Goal: Task Accomplishment & Management: Complete application form

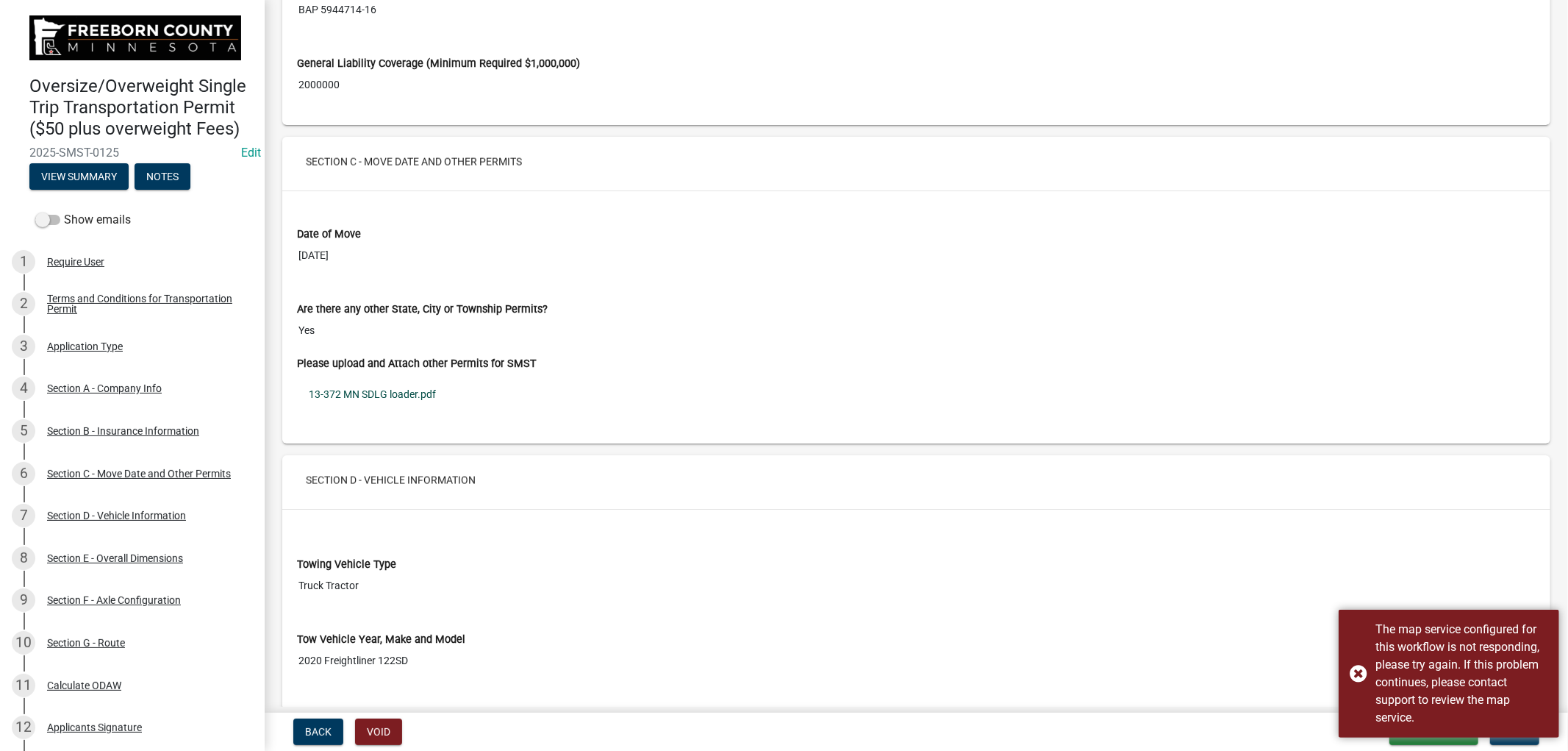
scroll to position [1880, 0]
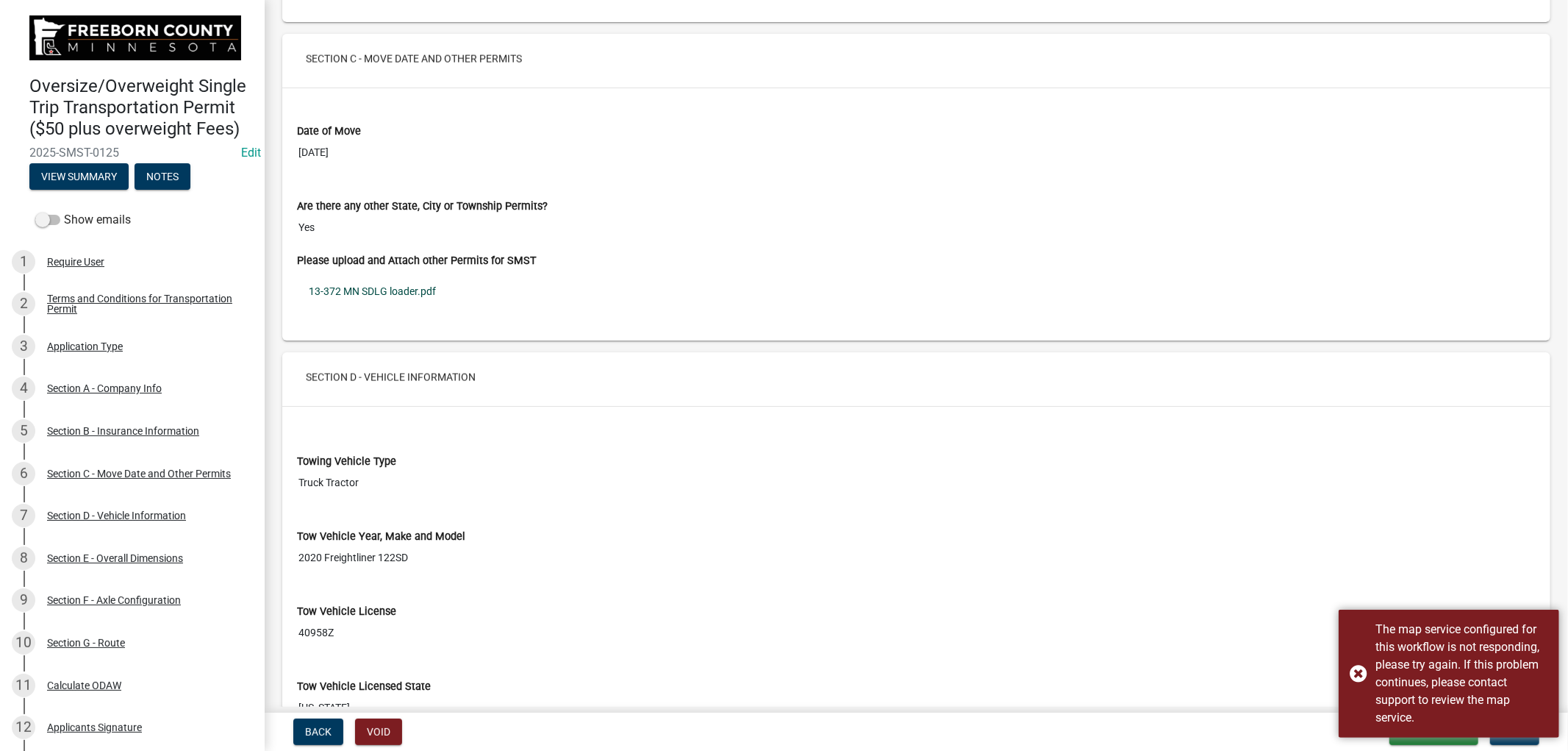
click at [392, 293] on link "13-372 MN SDLG loader.pdf" at bounding box center [916, 291] width 1239 height 34
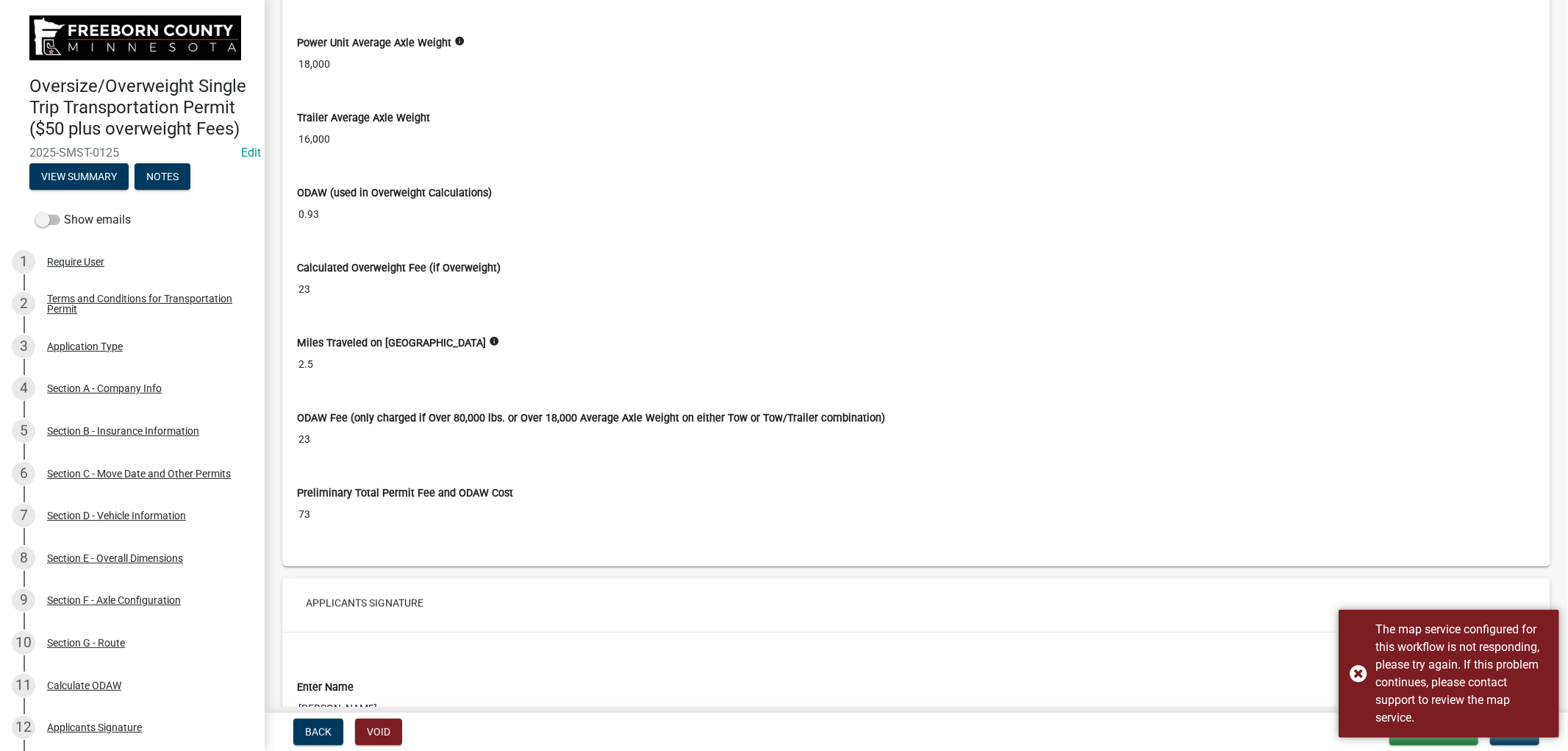
scroll to position [5860, 0]
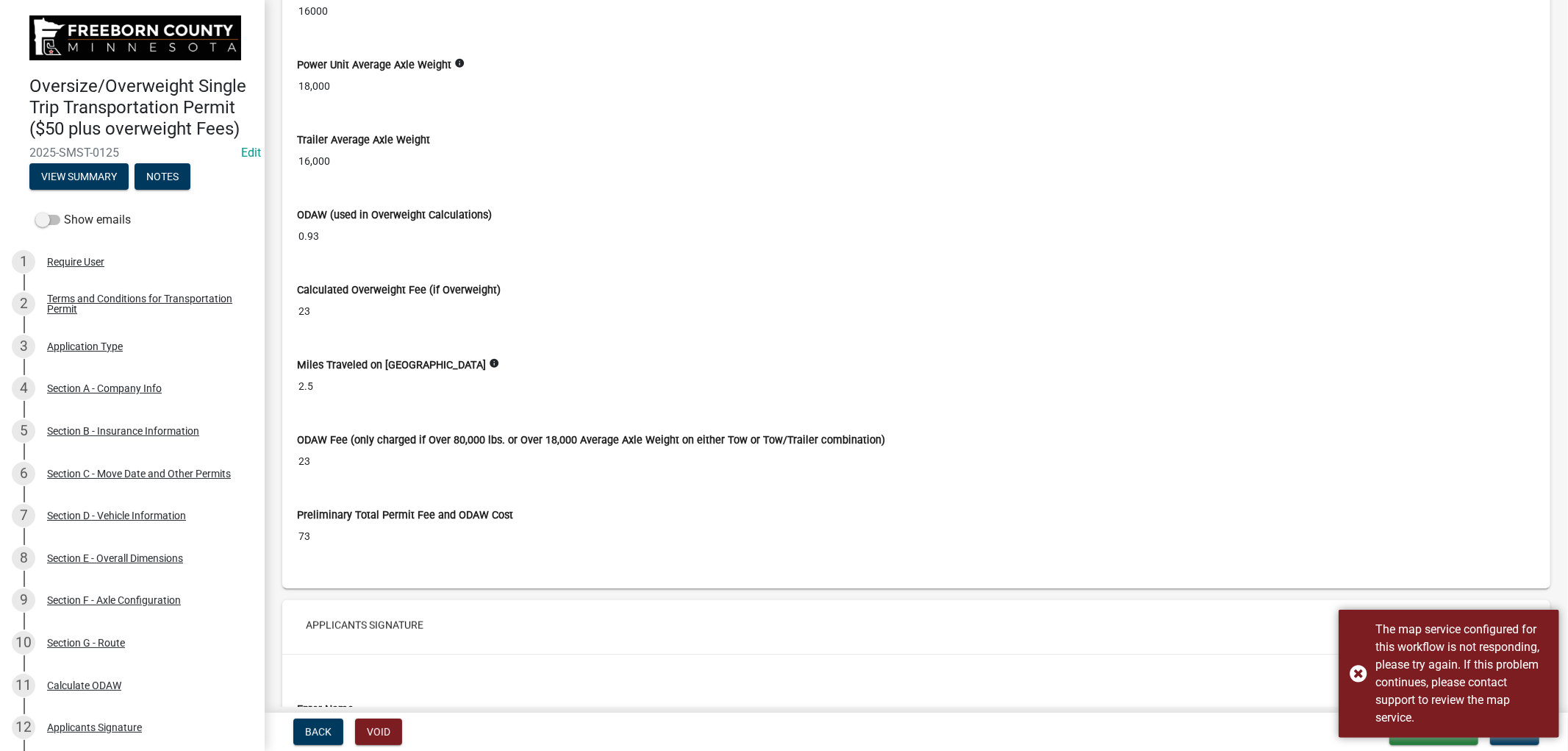
click at [669, 112] on div "Power Unit Average Axle Weight info 18,000" at bounding box center [916, 74] width 1261 height 75
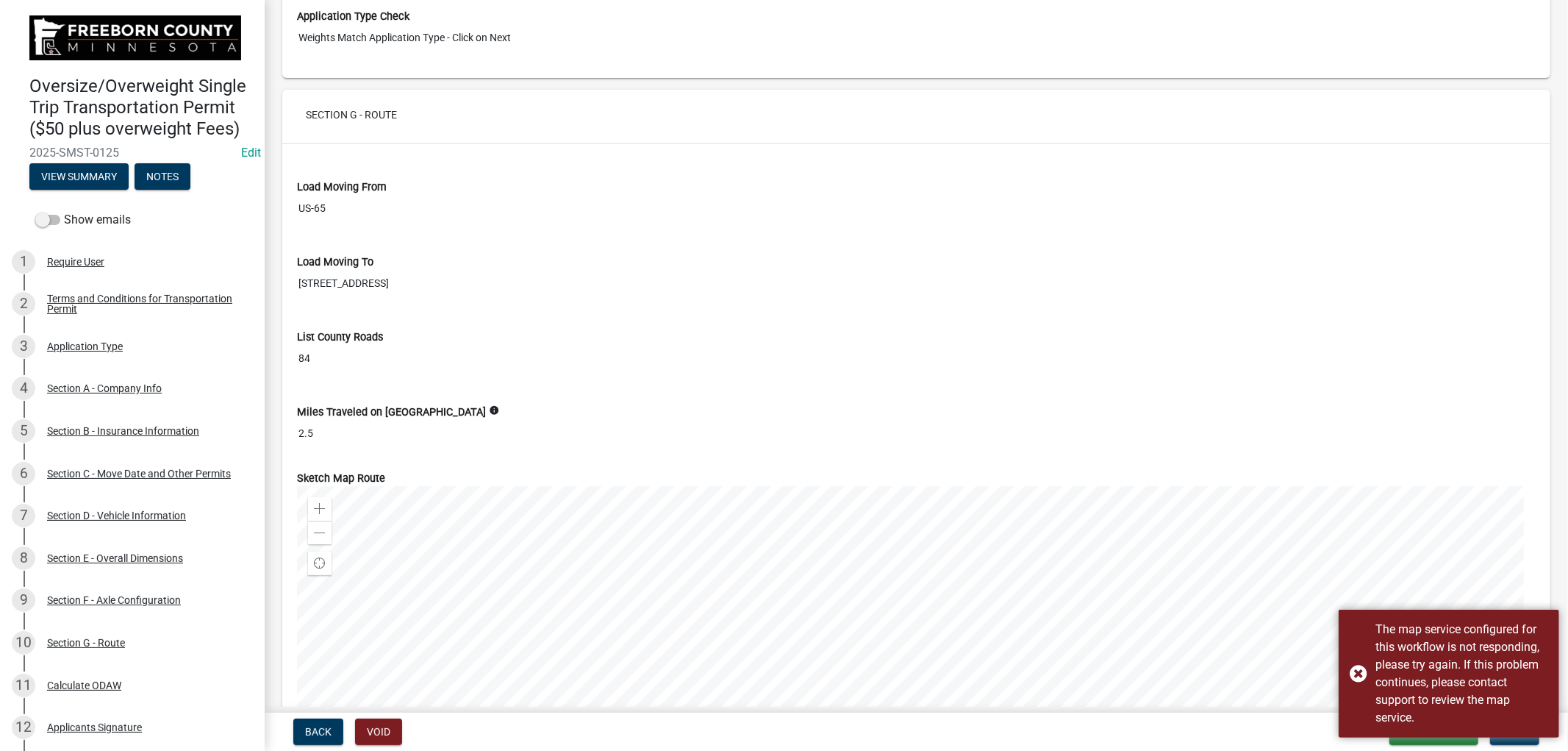
scroll to position [4717, 0]
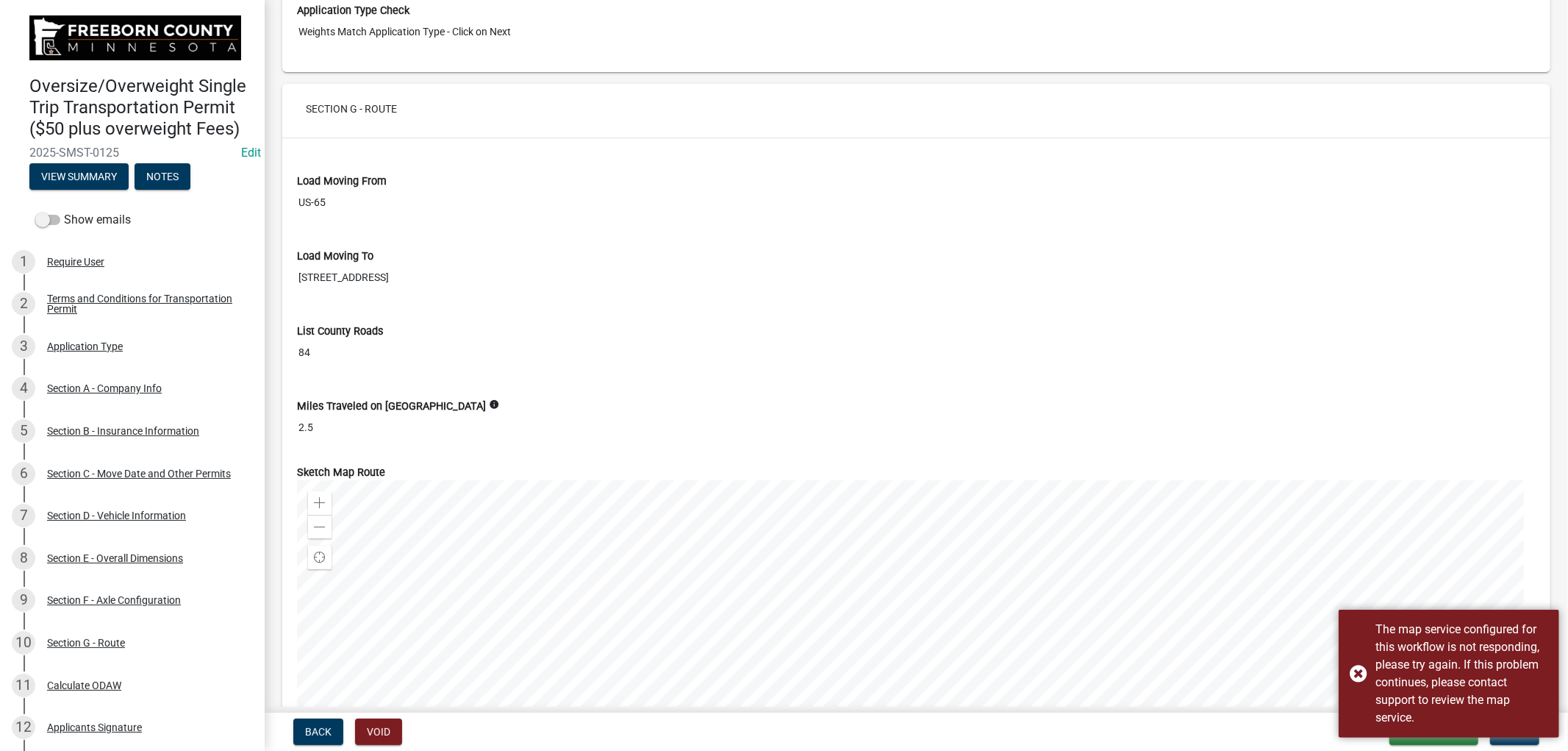
click at [761, 358] on input "84" at bounding box center [916, 353] width 1239 height 28
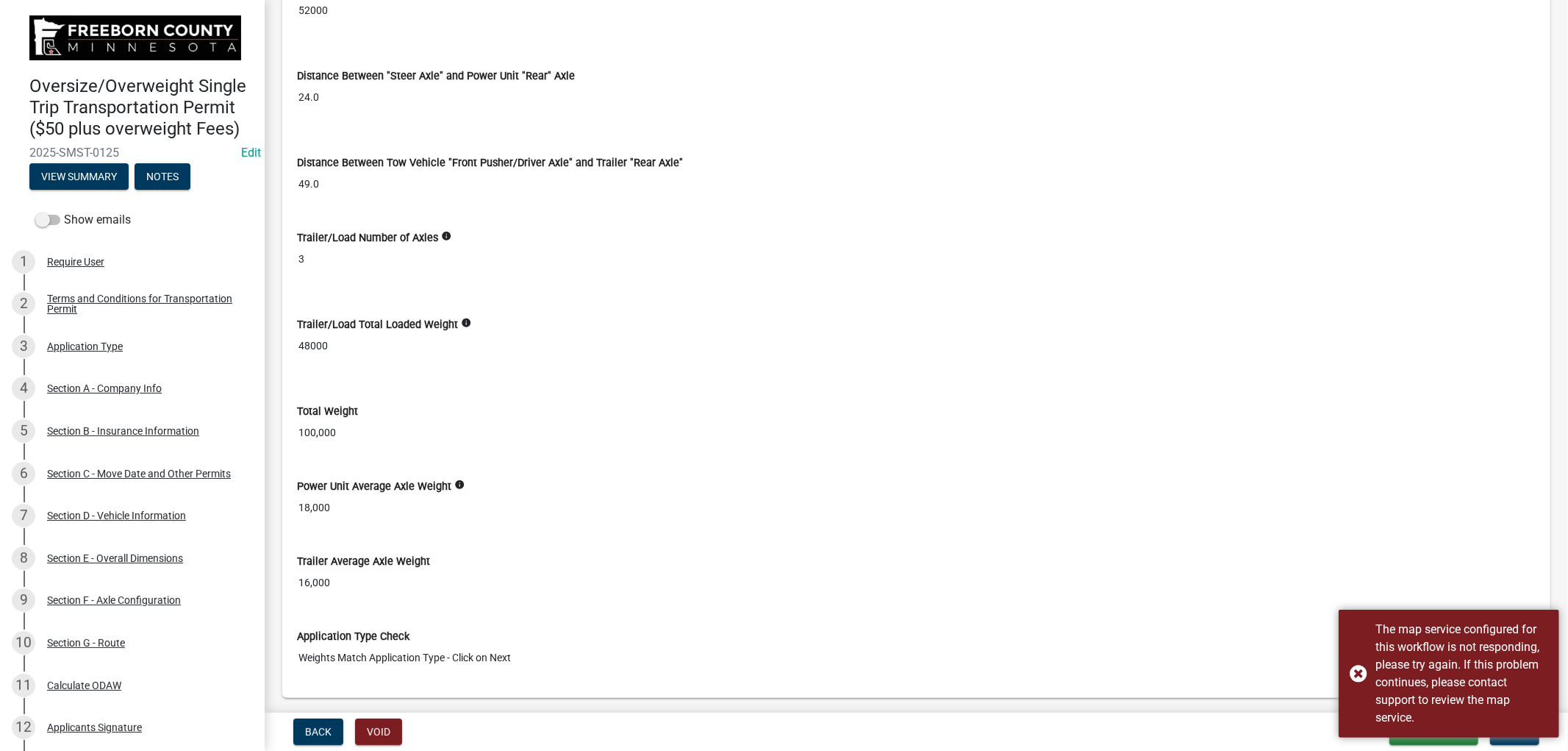
scroll to position [4063, 0]
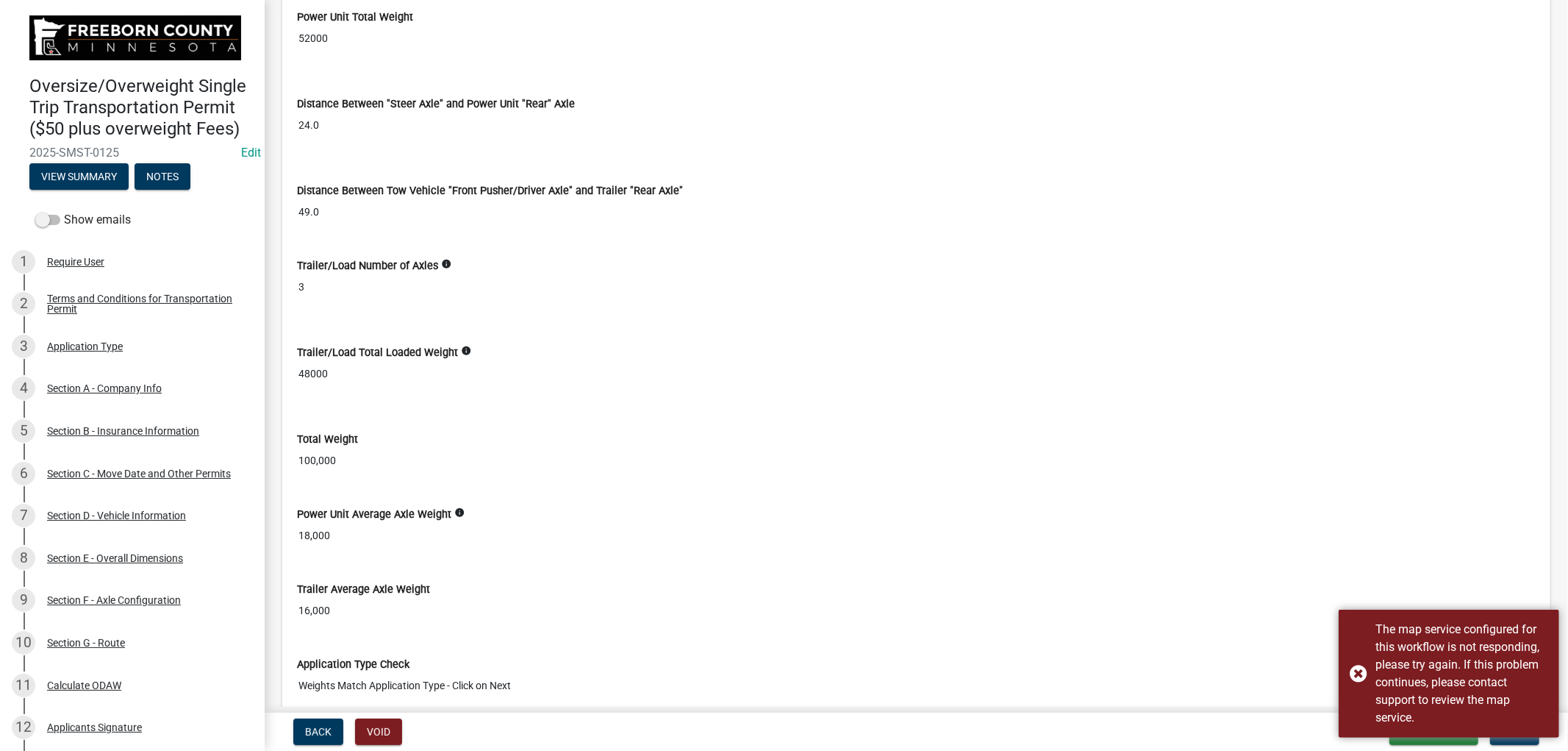
click at [649, 444] on div "Total Weight" at bounding box center [916, 439] width 1239 height 16
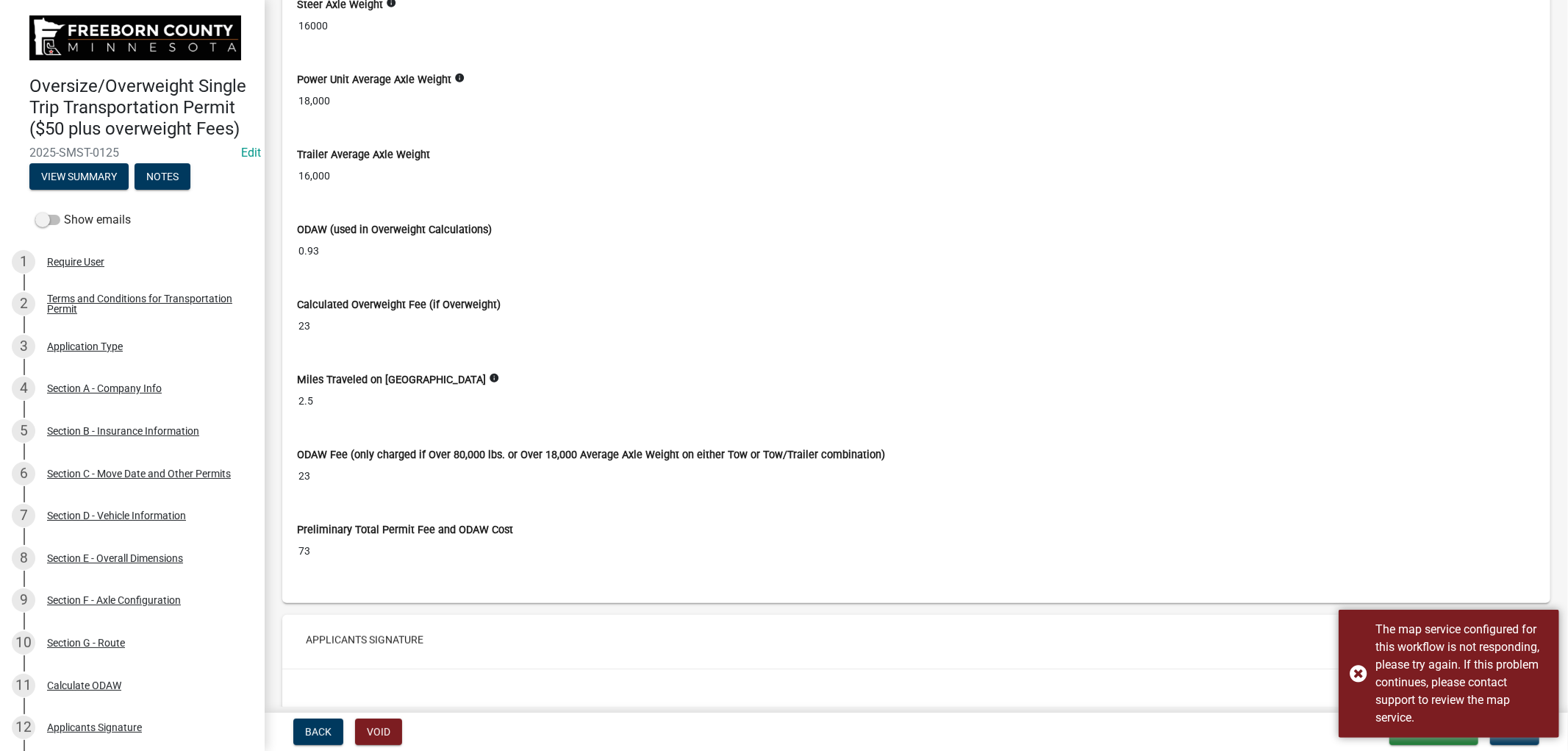
scroll to position [6188, 0]
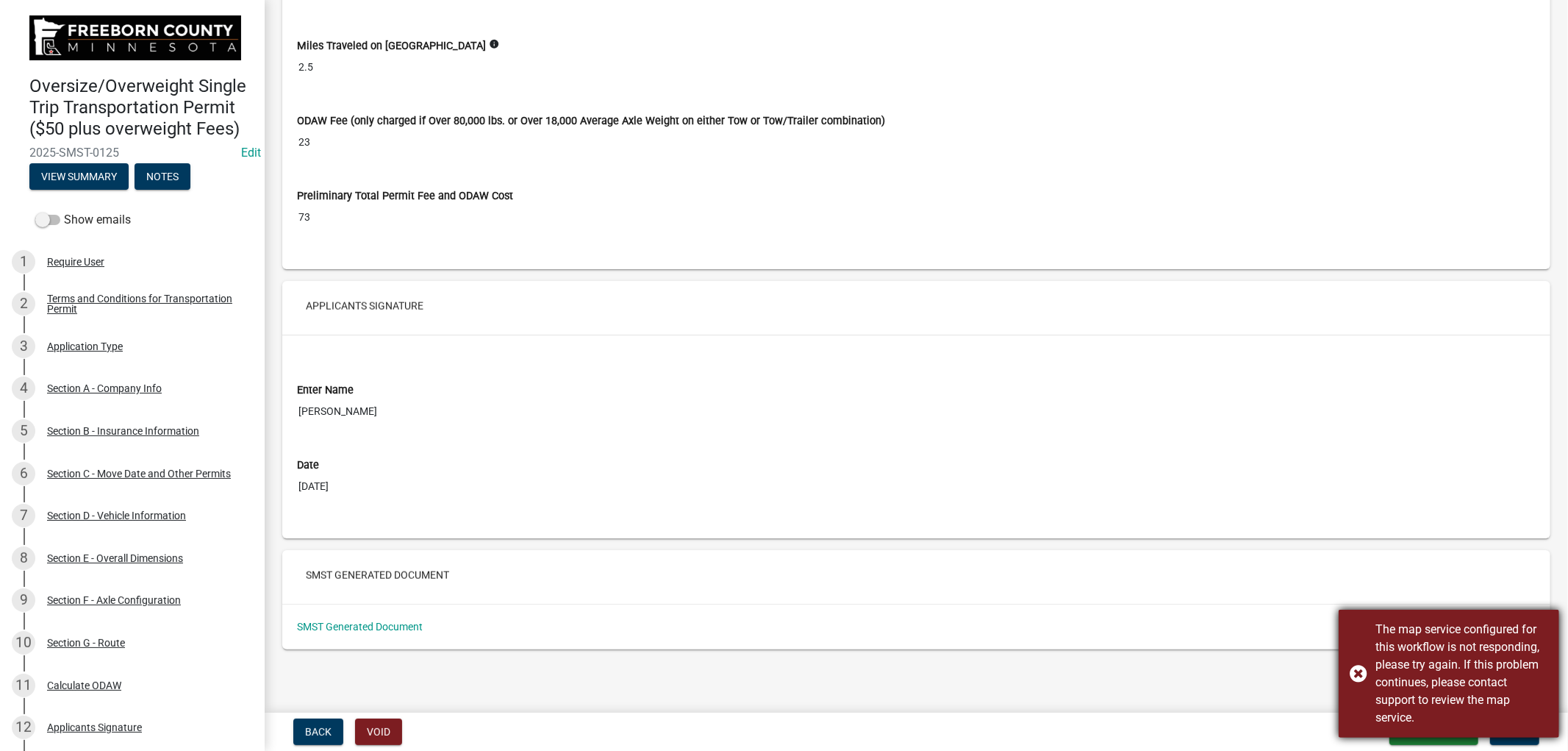
click at [1353, 670] on div "The map service configured for this workflow is not responding, please try agai…" at bounding box center [1449, 674] width 221 height 128
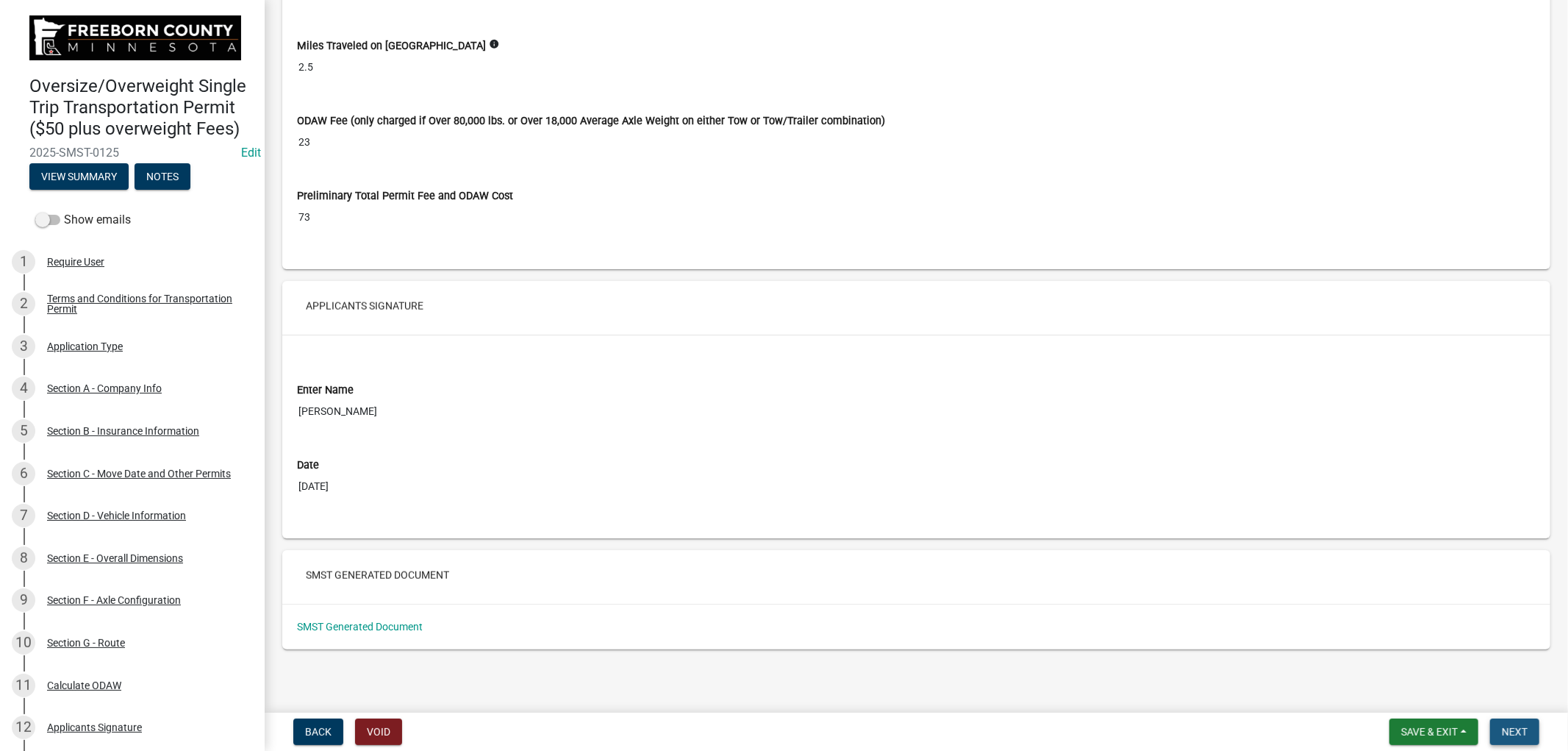
click at [1511, 734] on span "Next" at bounding box center [1515, 732] width 26 height 12
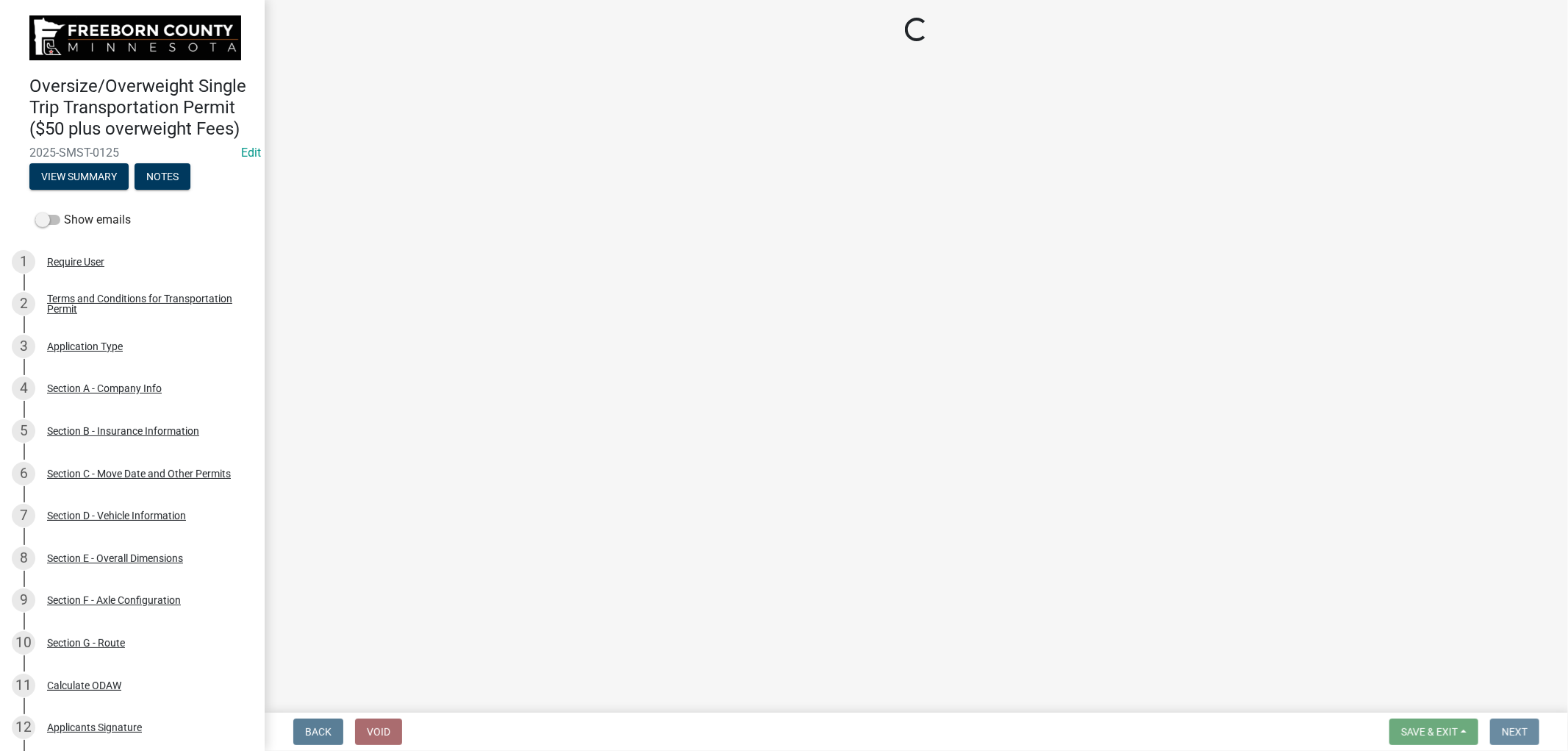
scroll to position [0, 0]
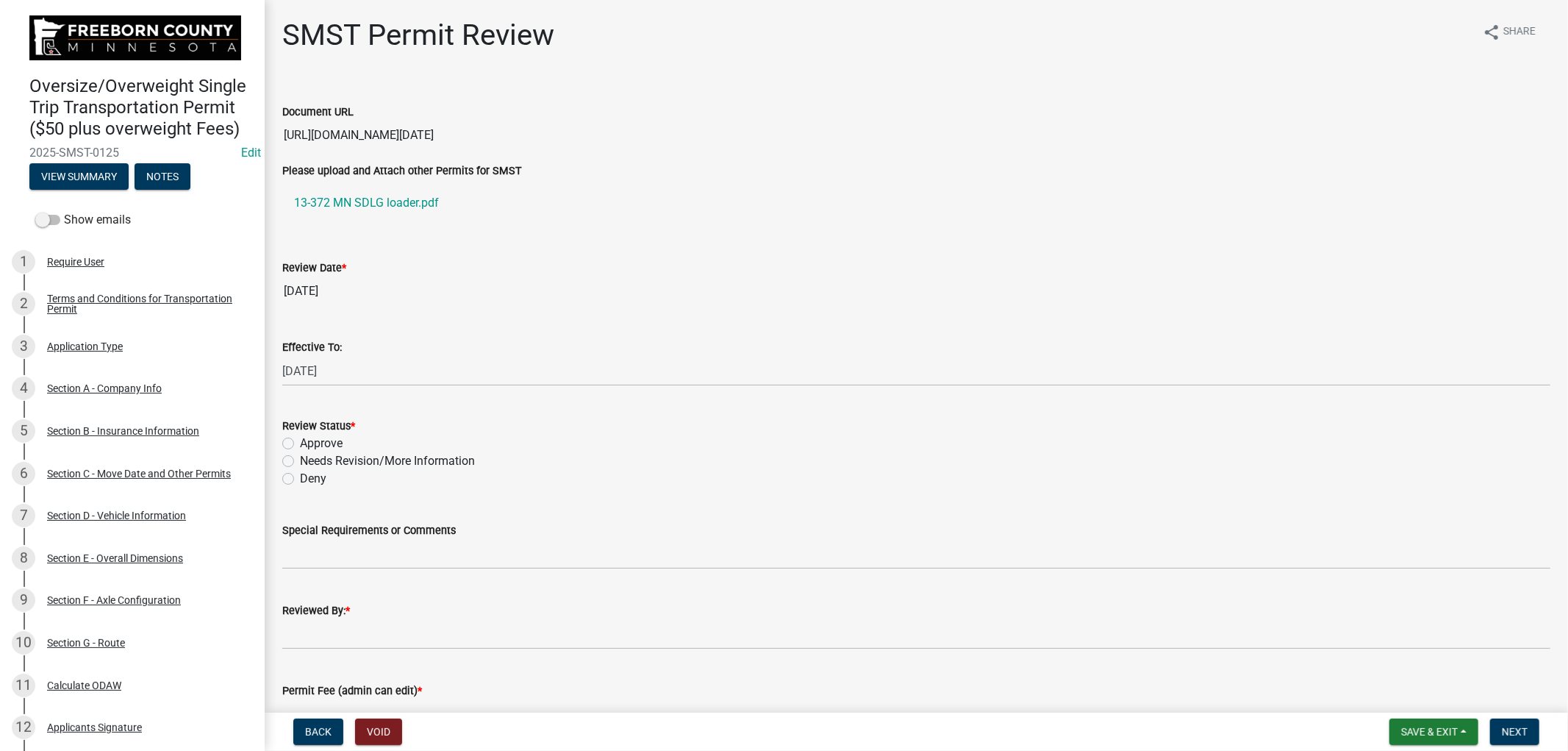
click at [300, 446] on label "Approve" at bounding box center [321, 443] width 43 height 17
click at [300, 445] on input "Approve" at bounding box center [304, 439] width 9 height 9
radio input "true"
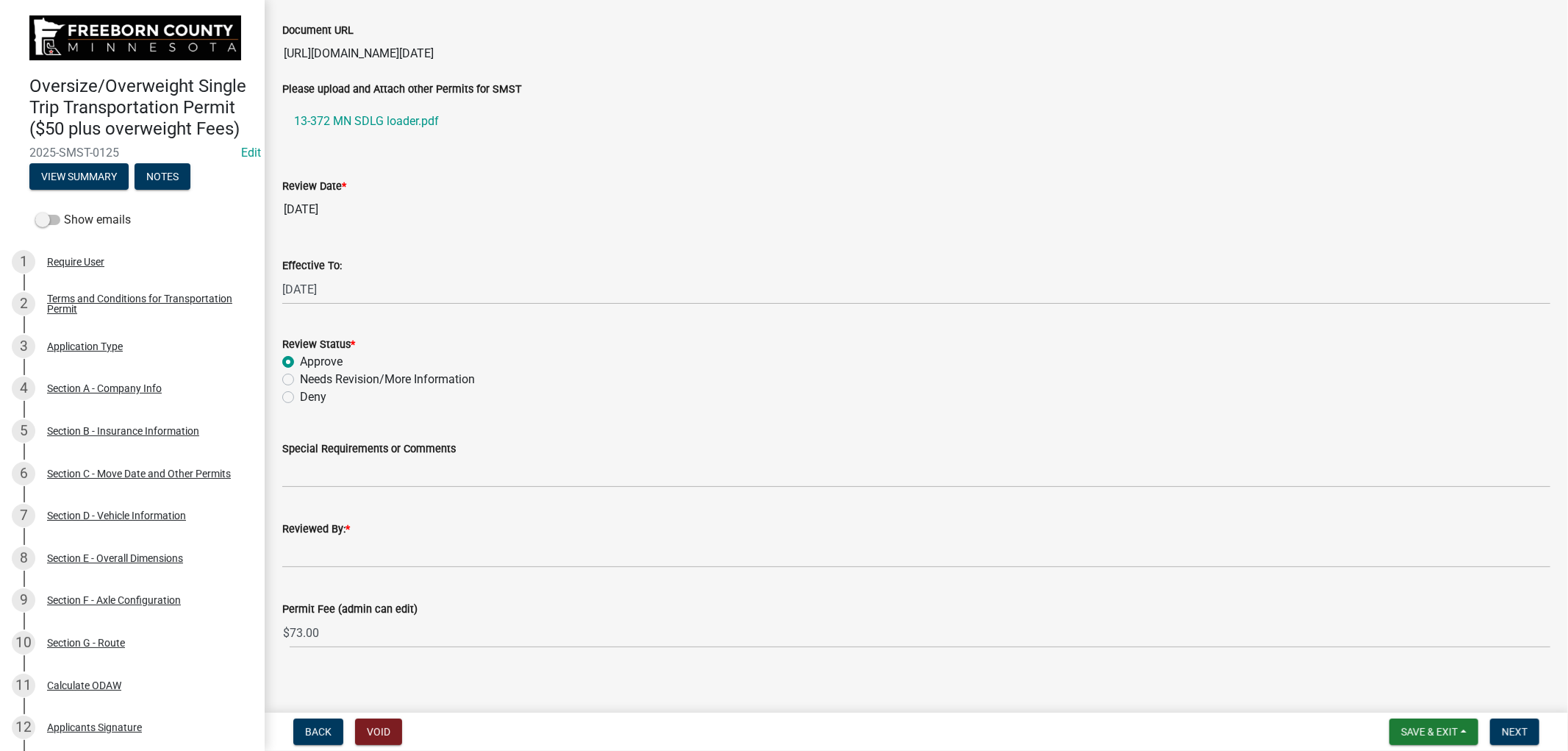
scroll to position [93, 0]
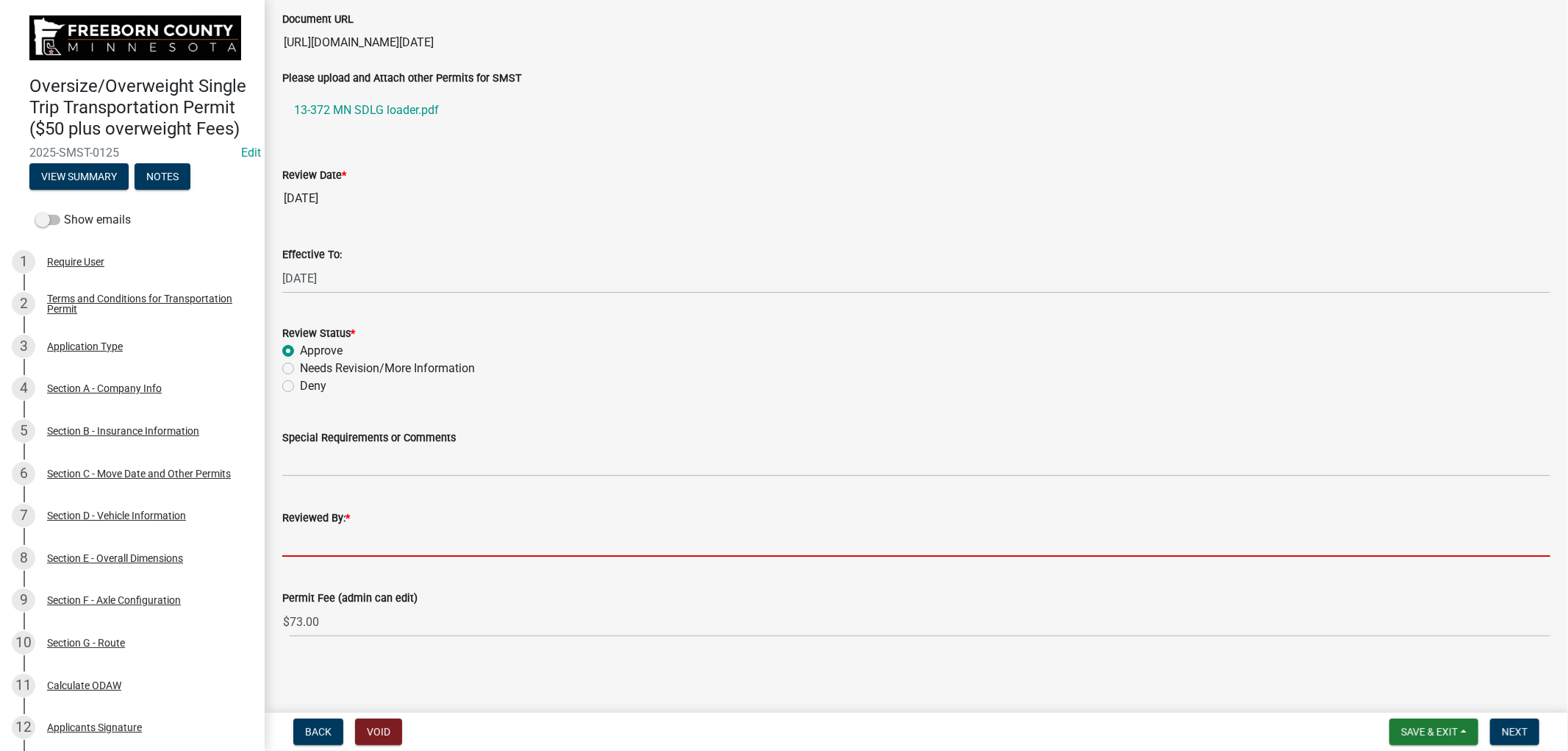
click at [414, 537] on input "Reviewed By: *" at bounding box center [916, 541] width 1268 height 30
type input "[PERSON_NAME]"
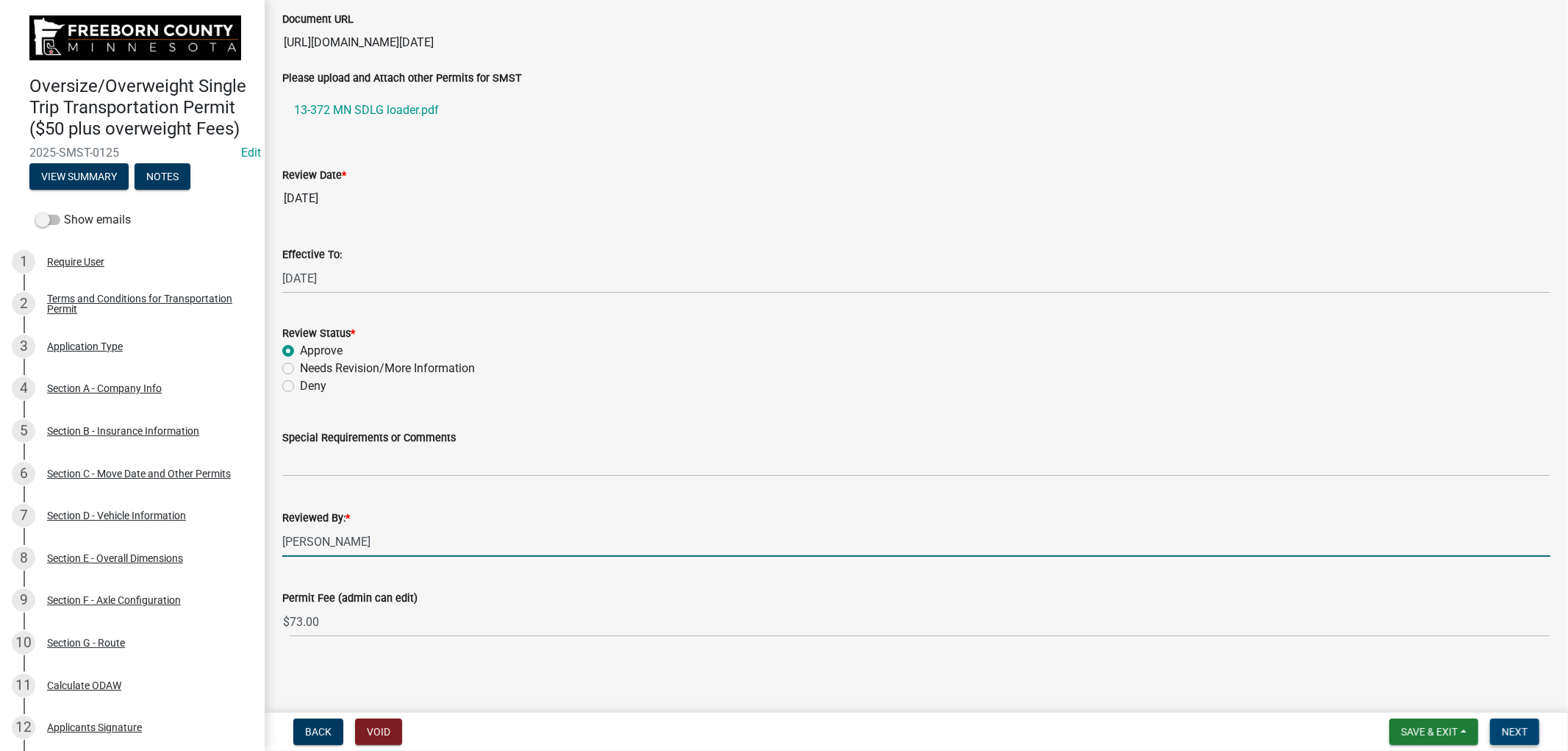
click at [1526, 731] on span "Next" at bounding box center [1515, 732] width 26 height 12
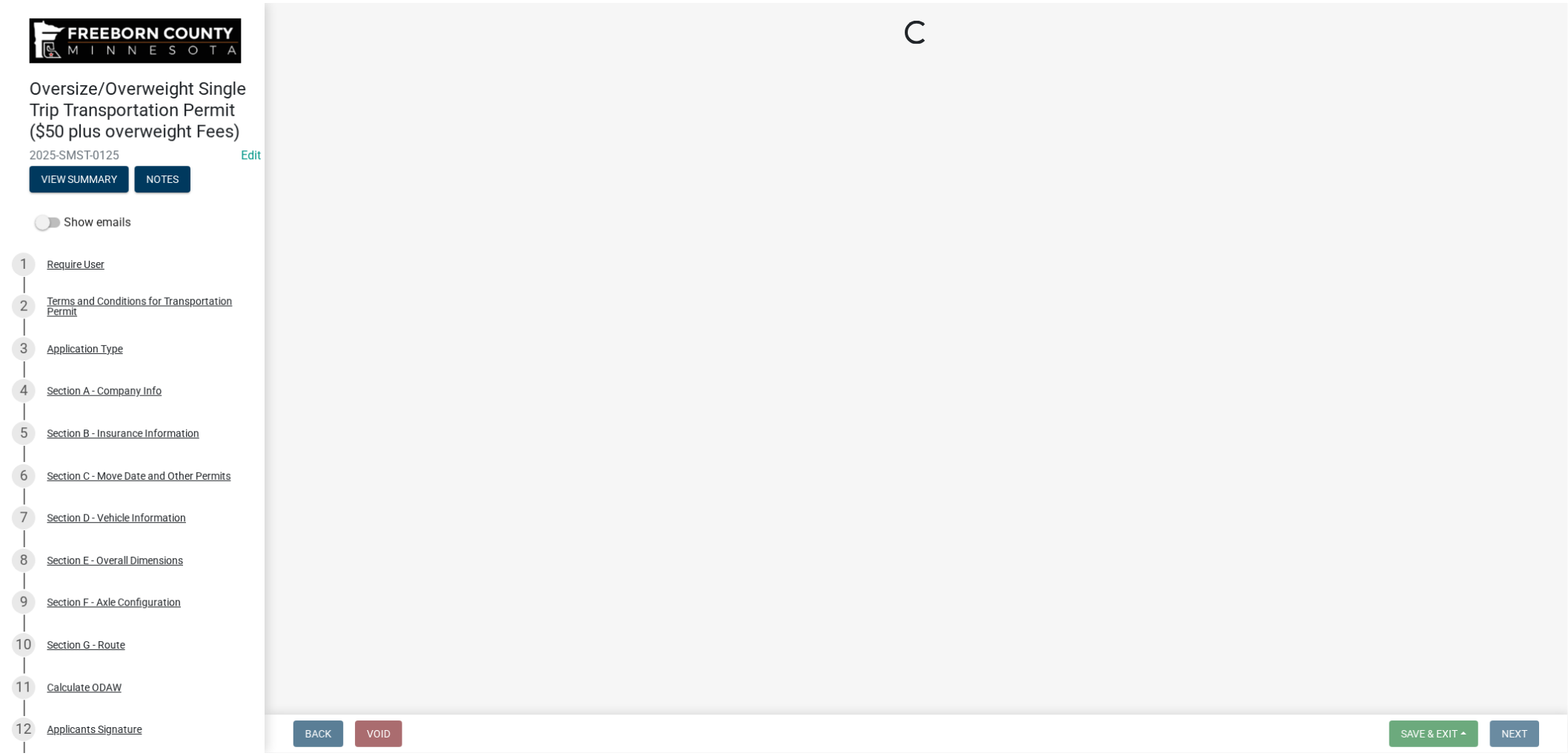
scroll to position [0, 0]
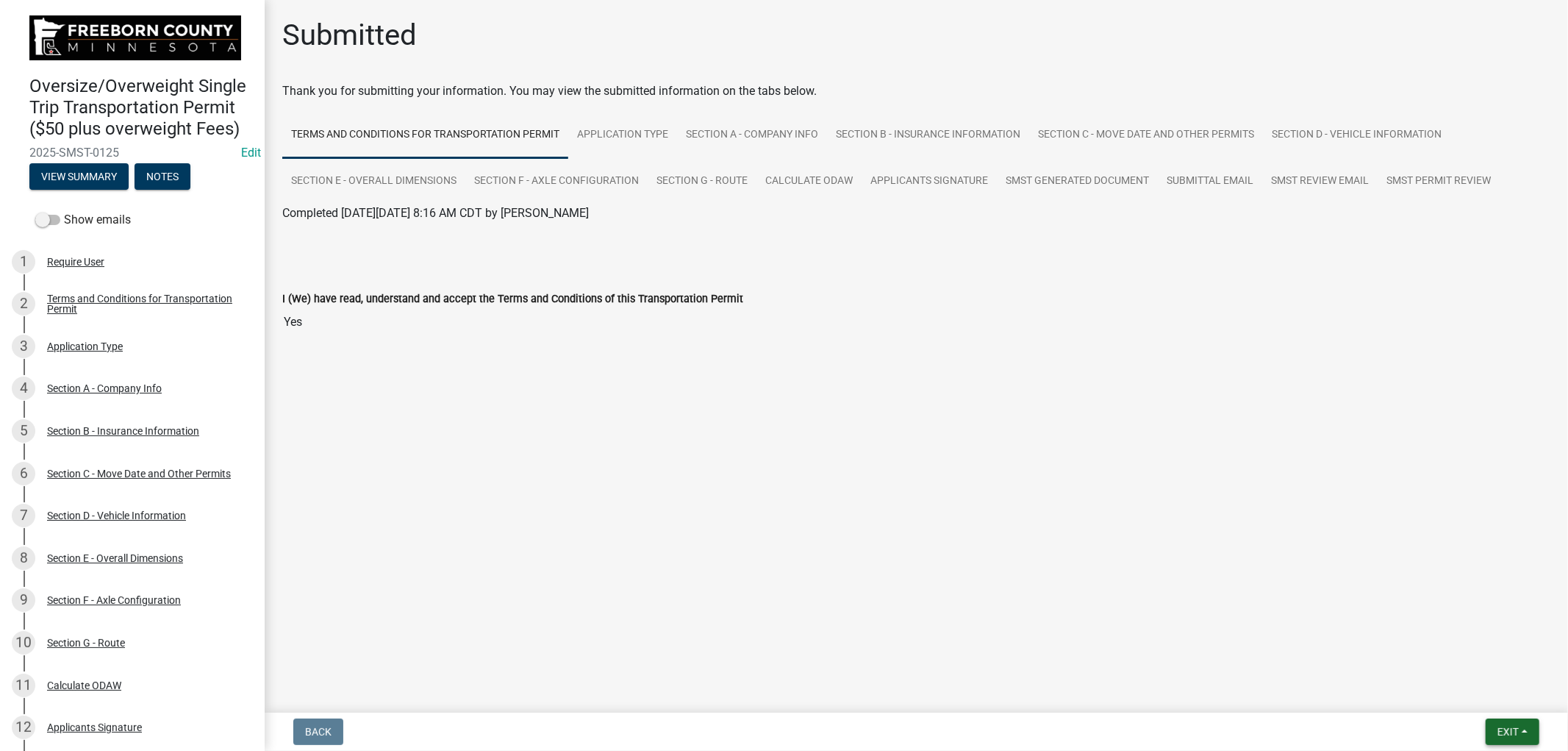
drag, startPoint x: 1522, startPoint y: 723, endPoint x: 1452, endPoint y: 695, distance: 75.4
click at [1522, 723] on button "Exit" at bounding box center [1512, 732] width 54 height 27
click at [1481, 693] on button "Save & Exit" at bounding box center [1481, 693] width 117 height 36
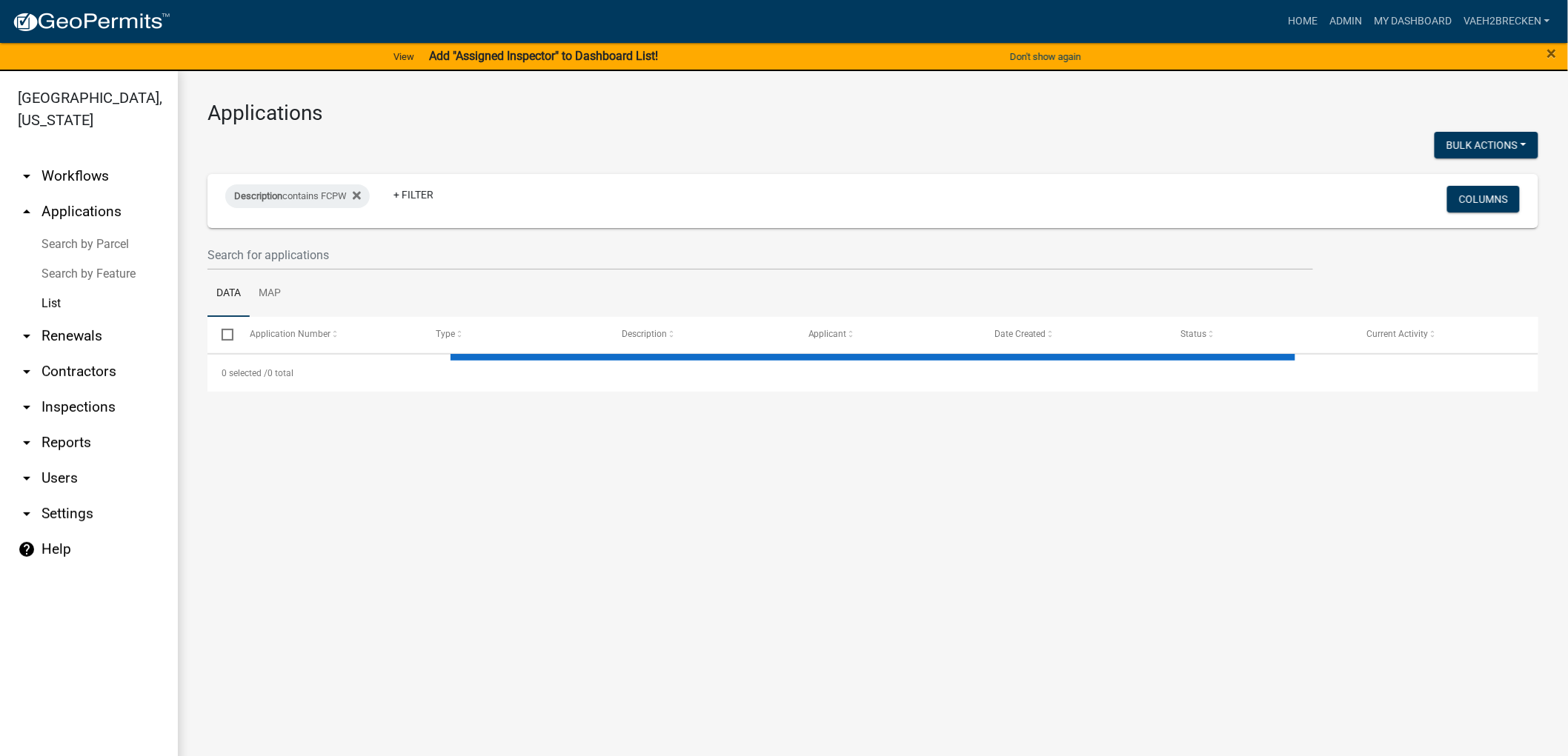
select select "3: 100"
